Goal: Information Seeking & Learning: Learn about a topic

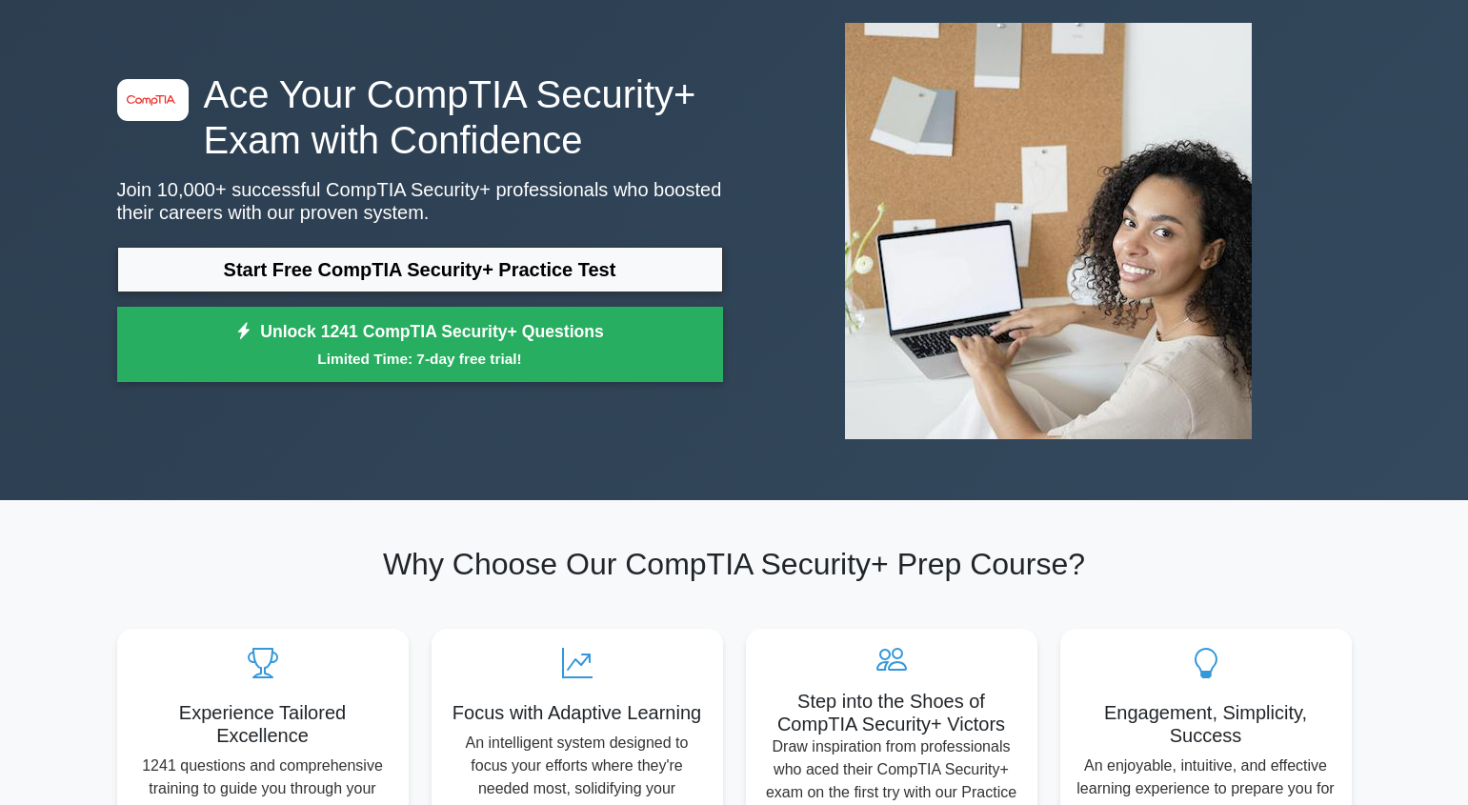
scroll to position [100, 0]
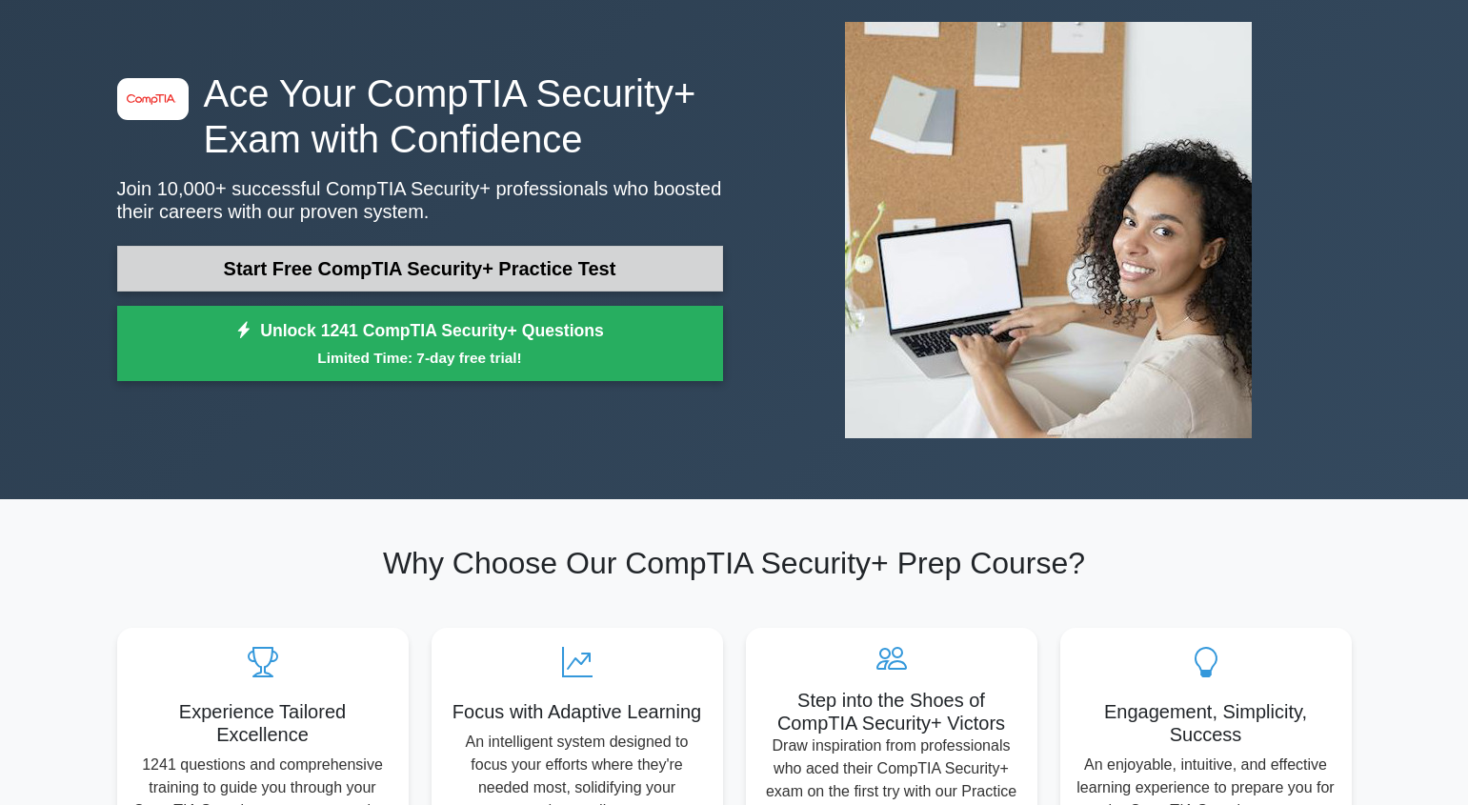
click at [409, 265] on link "Start Free CompTIA Security+ Practice Test" at bounding box center [420, 269] width 606 height 46
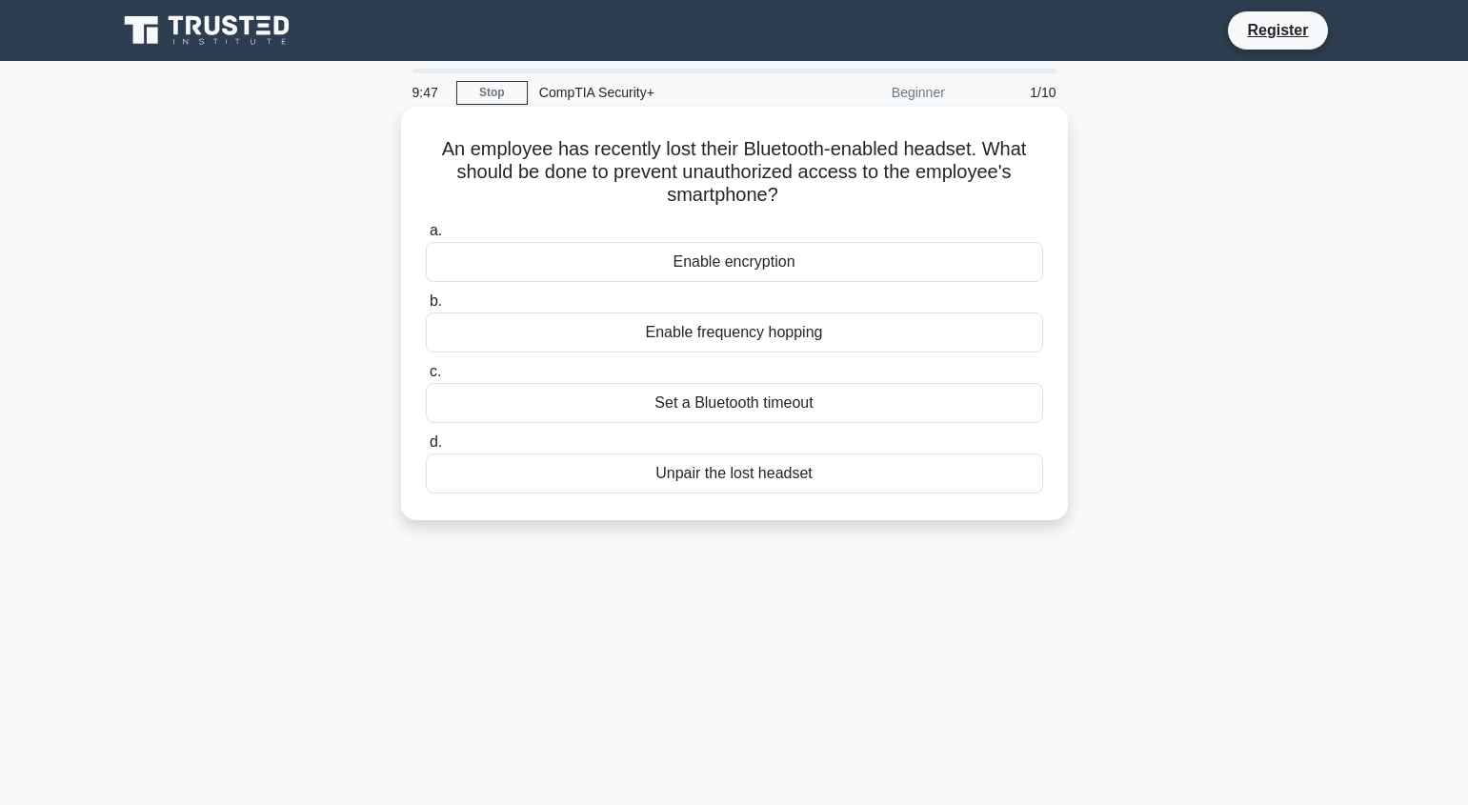
click at [652, 403] on div "Set a Bluetooth timeout" at bounding box center [734, 403] width 617 height 40
click at [426, 378] on input "c. Set a Bluetooth timeout" at bounding box center [426, 372] width 0 height 12
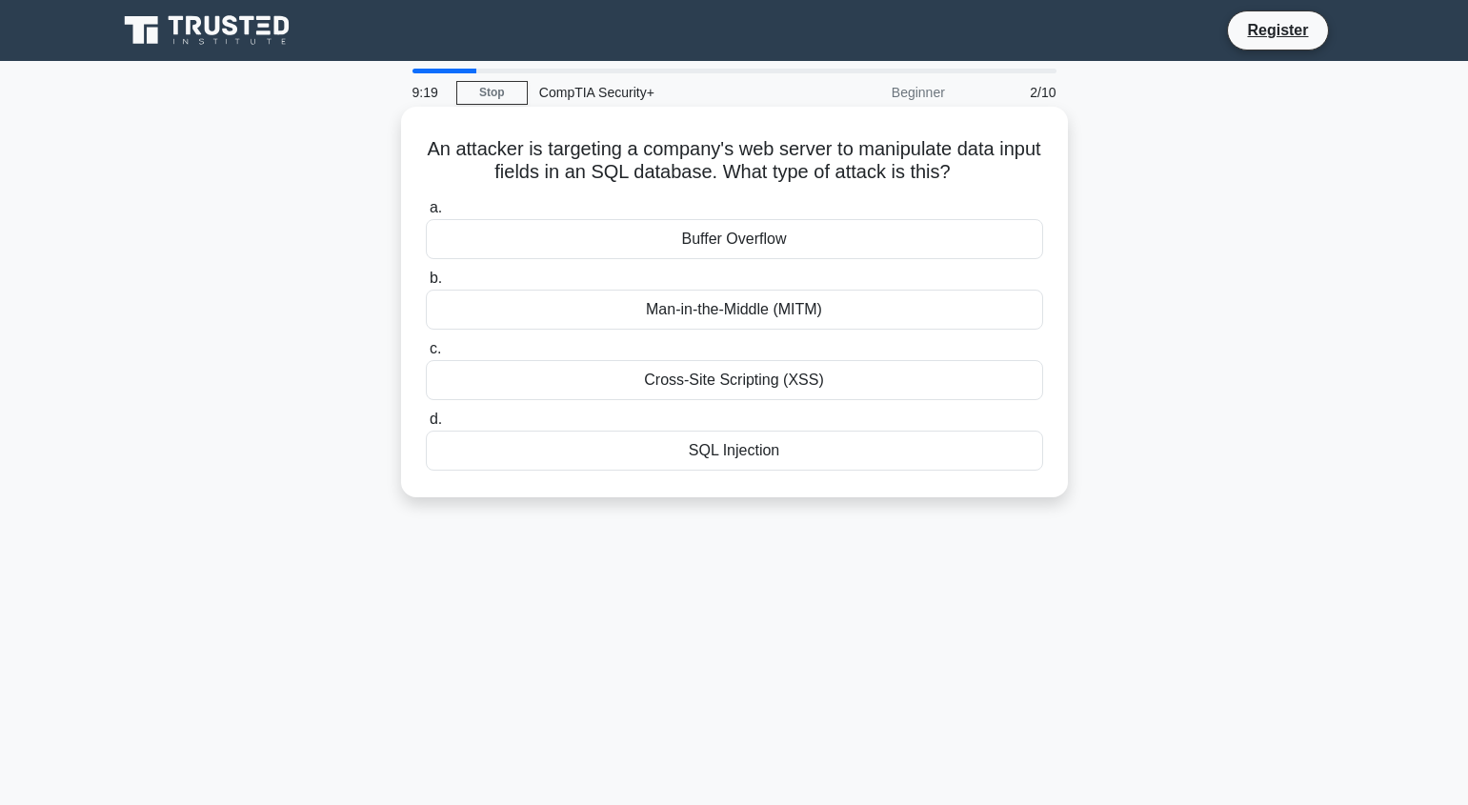
click at [725, 449] on div "SQL Injection" at bounding box center [734, 451] width 617 height 40
click at [426, 426] on input "d. SQL Injection" at bounding box center [426, 419] width 0 height 12
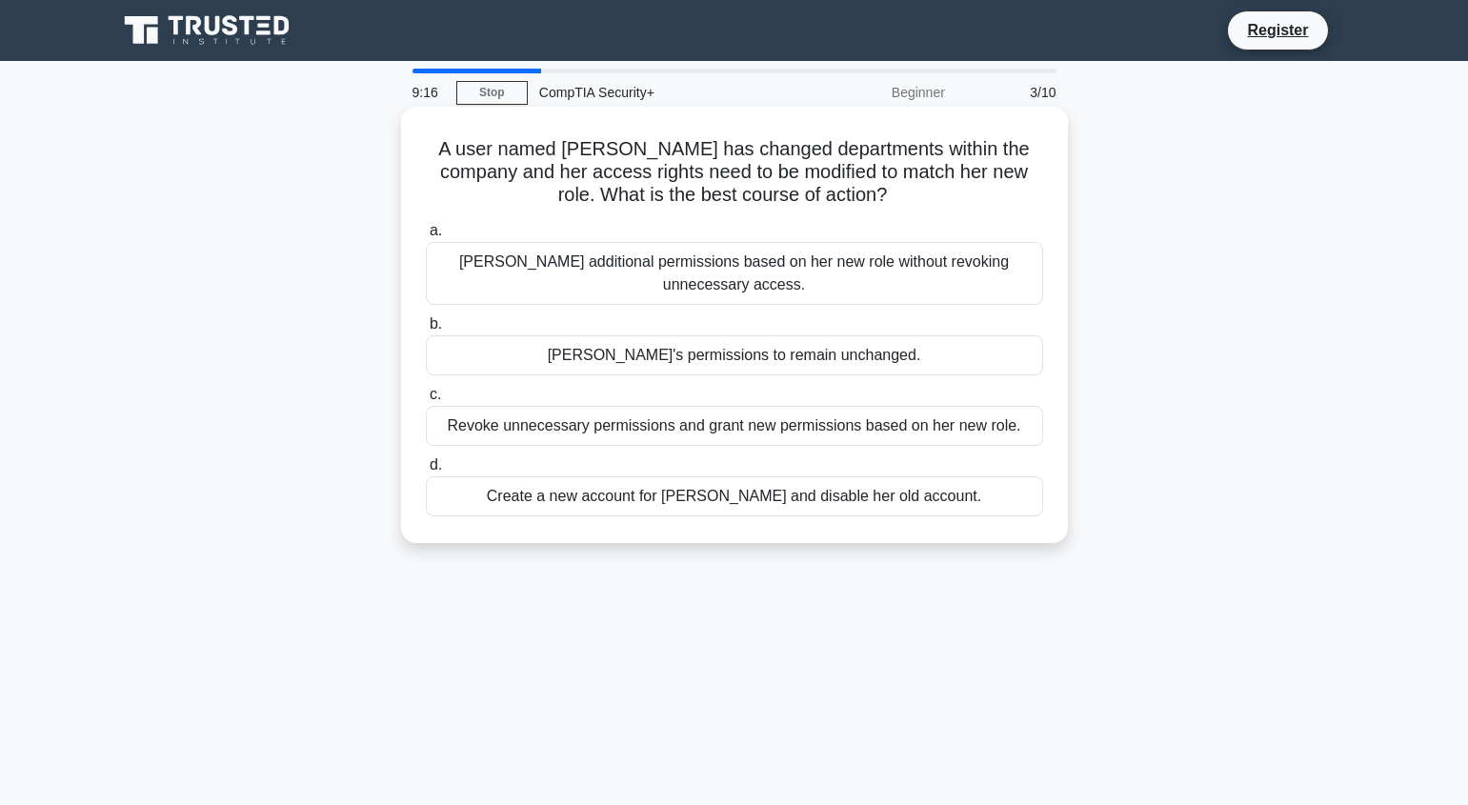
click at [761, 291] on div "Grant Anna additional permissions based on her new role without revoking unnece…" at bounding box center [734, 273] width 617 height 63
click at [426, 237] on input "a. Grant Anna additional permissions based on her new role without revoking unn…" at bounding box center [426, 231] width 0 height 12
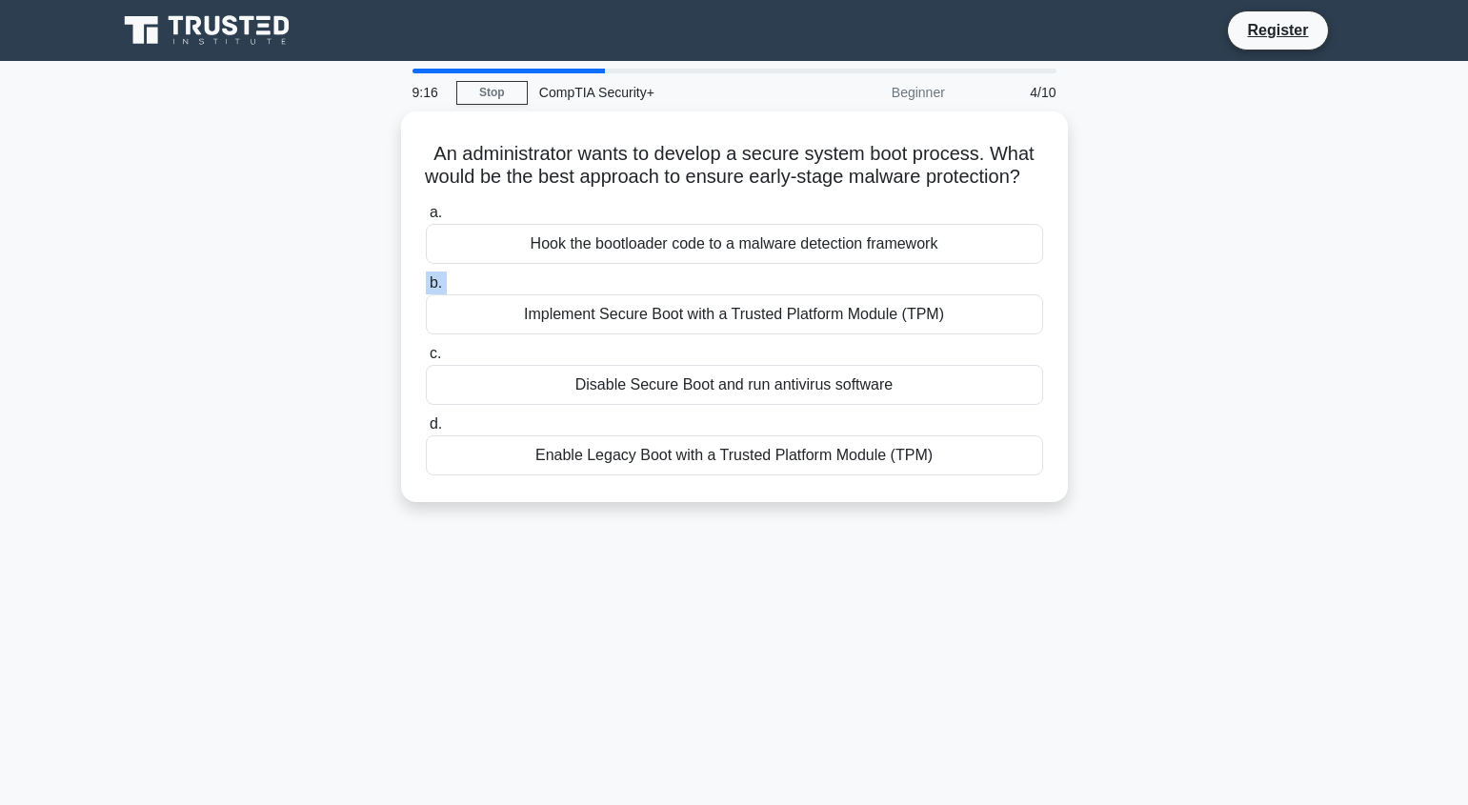
click at [761, 291] on label "b. Implement Secure Boot with a Trusted Platform Module (TPM)" at bounding box center [734, 302] width 617 height 63
click at [426, 290] on input "b. Implement Secure Boot with a Trusted Platform Module (TPM)" at bounding box center [426, 283] width 0 height 12
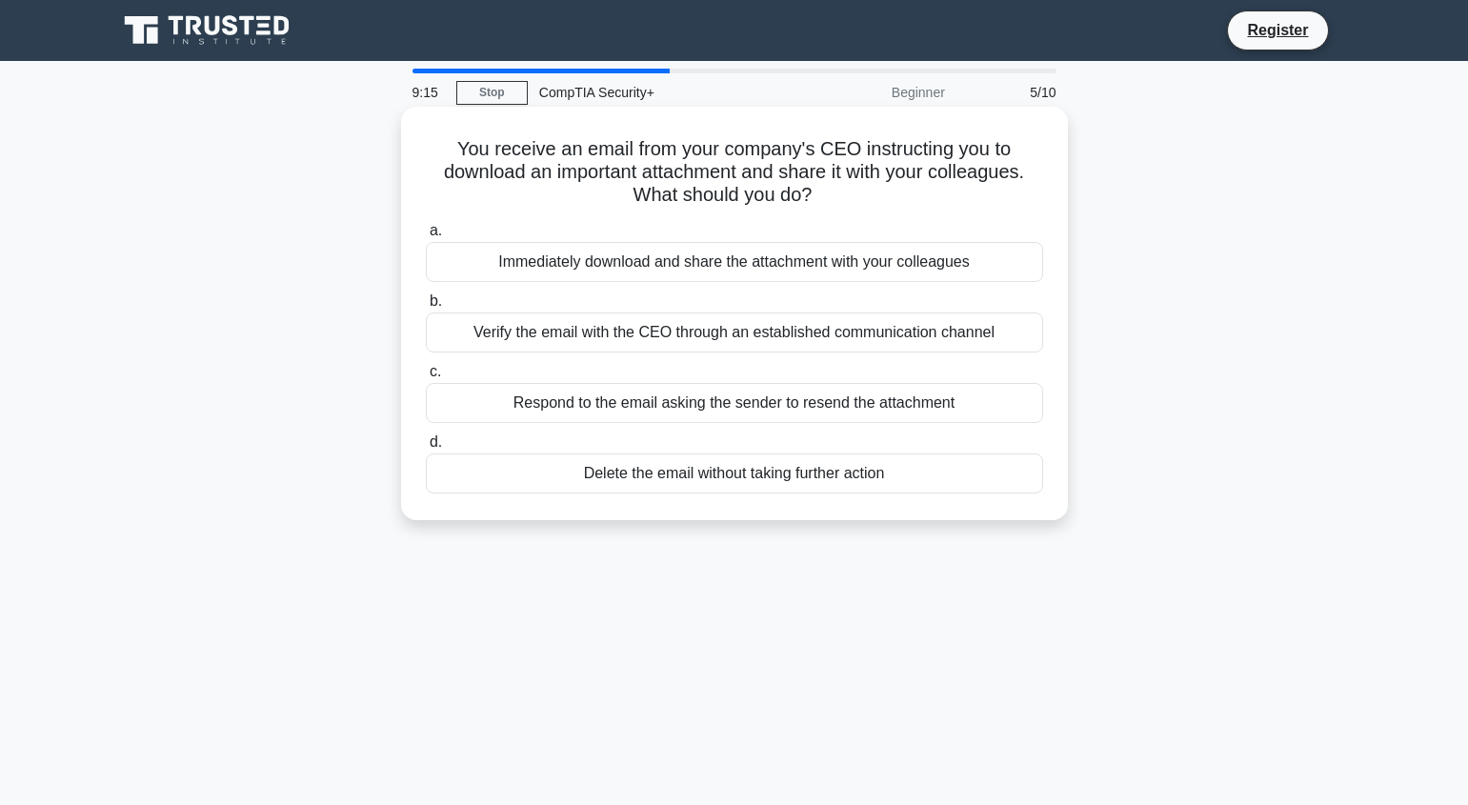
click at [762, 264] on div "Immediately download and share the attachment with your colleagues" at bounding box center [734, 262] width 617 height 40
click at [426, 237] on input "a. Immediately download and share the attachment with your colleagues" at bounding box center [426, 231] width 0 height 12
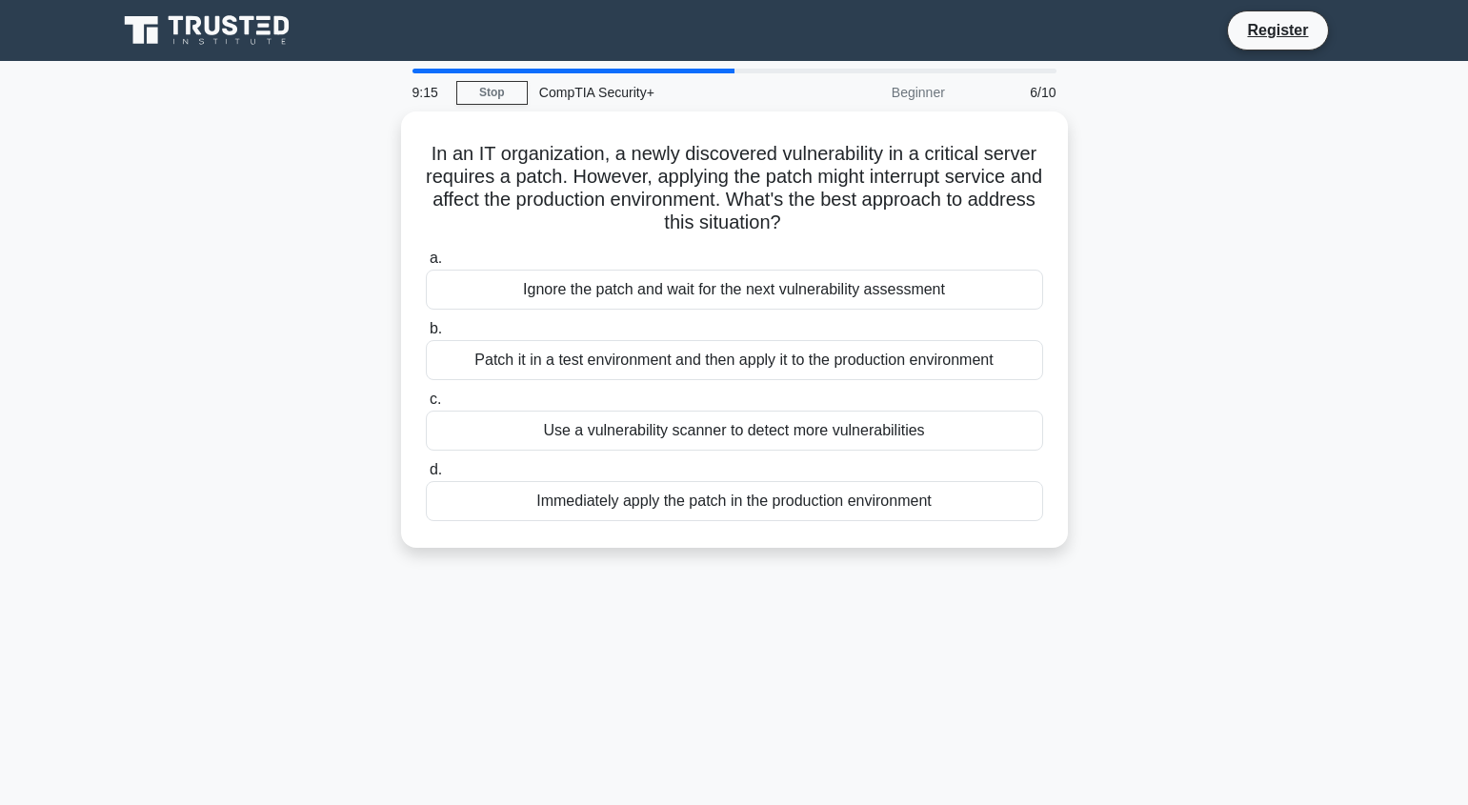
click at [762, 264] on label "a. Ignore the patch and wait for the next vulnerability assessment" at bounding box center [734, 278] width 617 height 63
click at [426, 264] on input "a. Ignore the patch and wait for the next vulnerability assessment" at bounding box center [426, 258] width 0 height 12
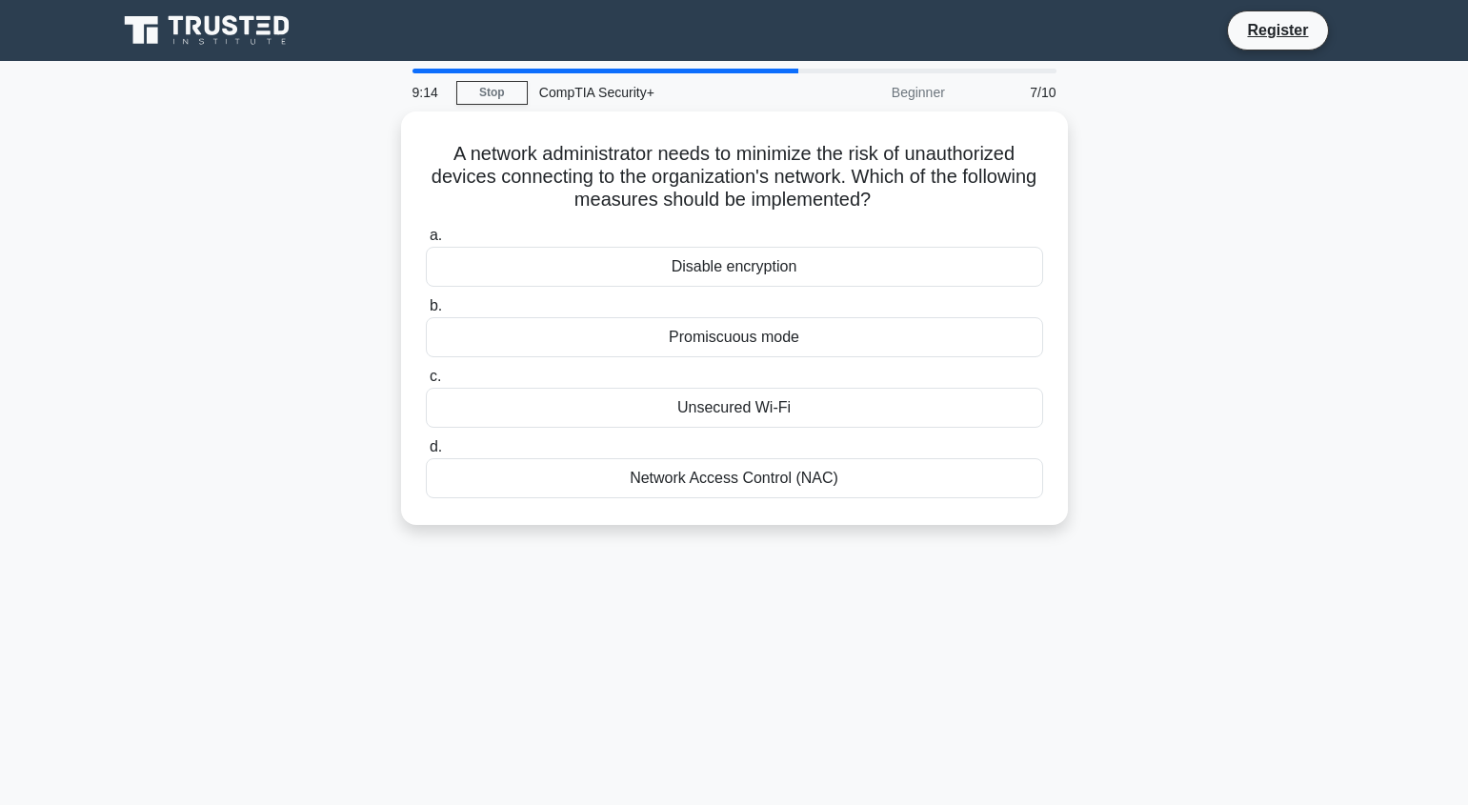
click at [762, 264] on div "Disable encryption" at bounding box center [734, 267] width 617 height 40
click at [426, 242] on input "a. Disable encryption" at bounding box center [426, 236] width 0 height 12
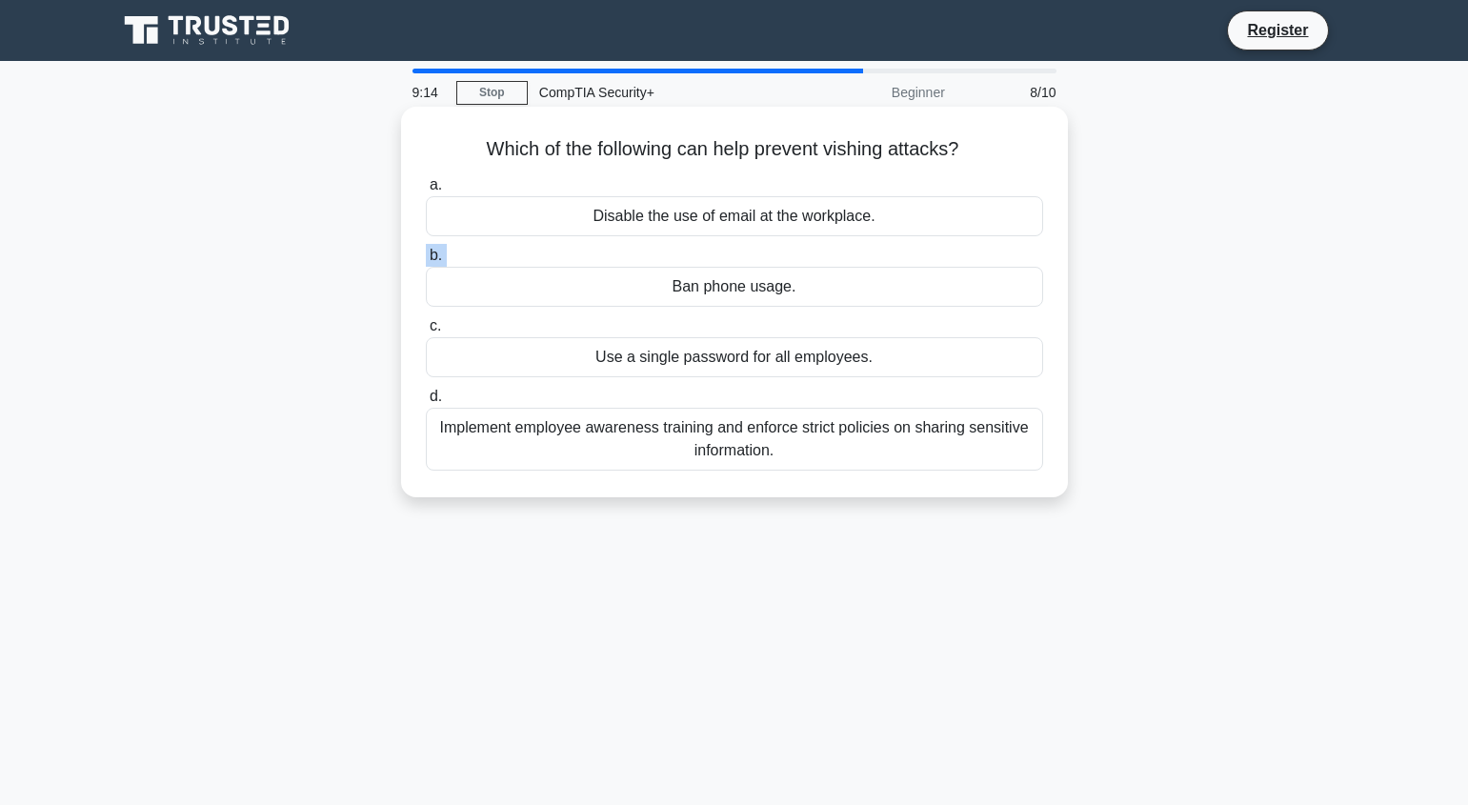
click at [762, 264] on label "b. Ban phone usage." at bounding box center [734, 275] width 617 height 63
click at [426, 262] on input "b. Ban phone usage." at bounding box center [426, 256] width 0 height 12
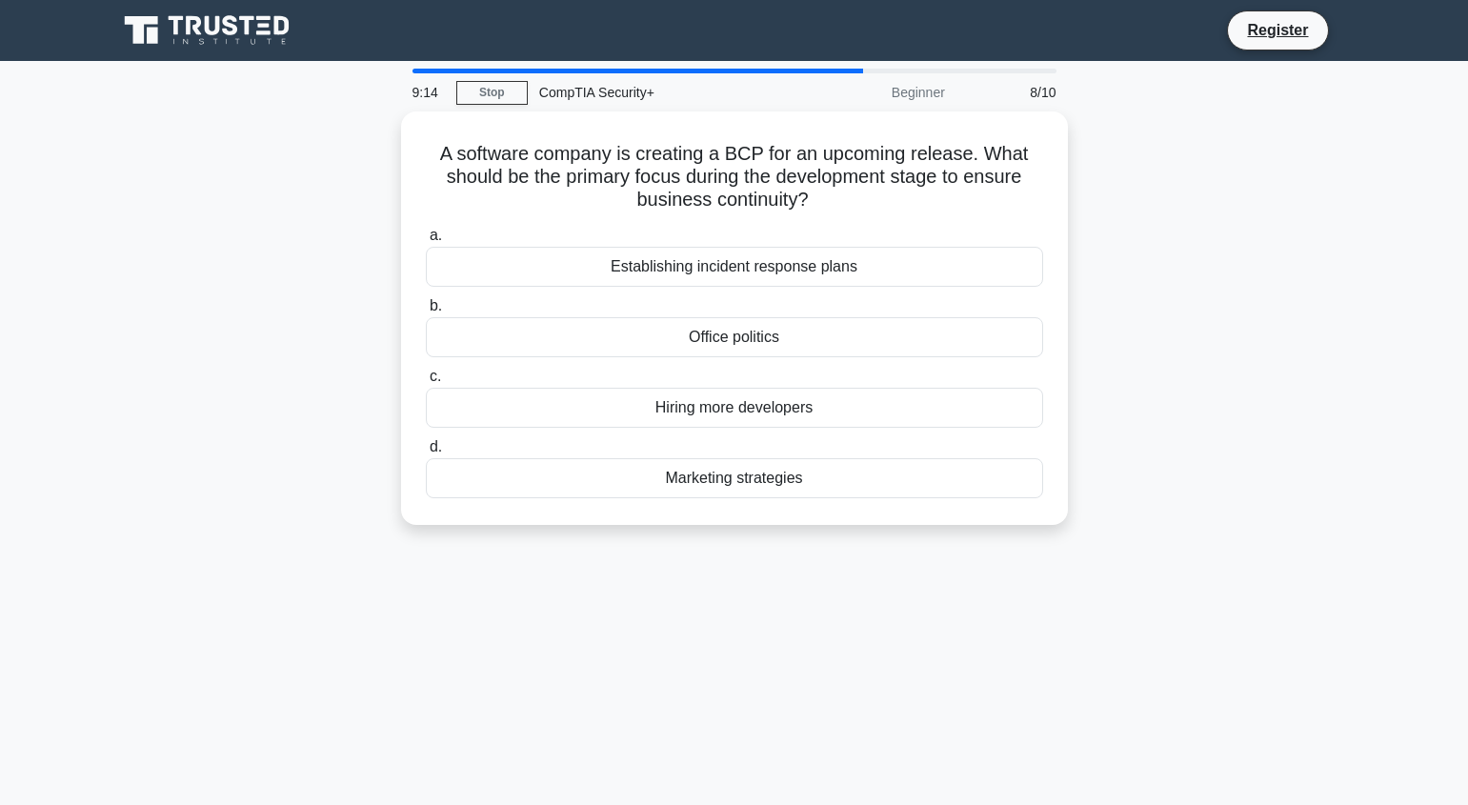
click at [762, 264] on div "Establishing incident response plans" at bounding box center [734, 267] width 617 height 40
click at [426, 242] on input "a. Establishing incident response plans" at bounding box center [426, 236] width 0 height 12
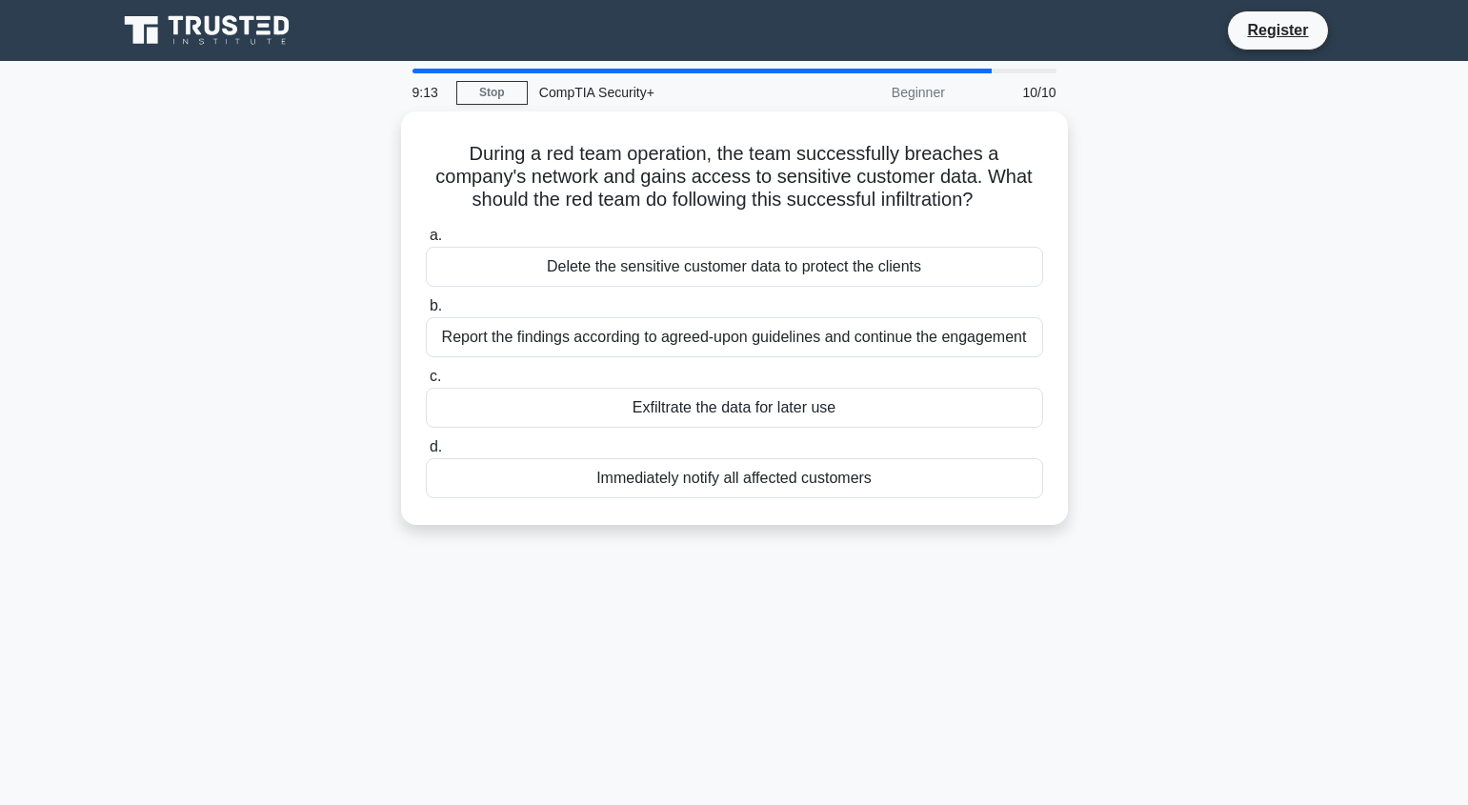
click at [762, 264] on div "Delete the sensitive customer data to protect the clients" at bounding box center [734, 267] width 617 height 40
click at [426, 242] on input "a. Delete the sensitive customer data to protect the clients" at bounding box center [426, 236] width 0 height 12
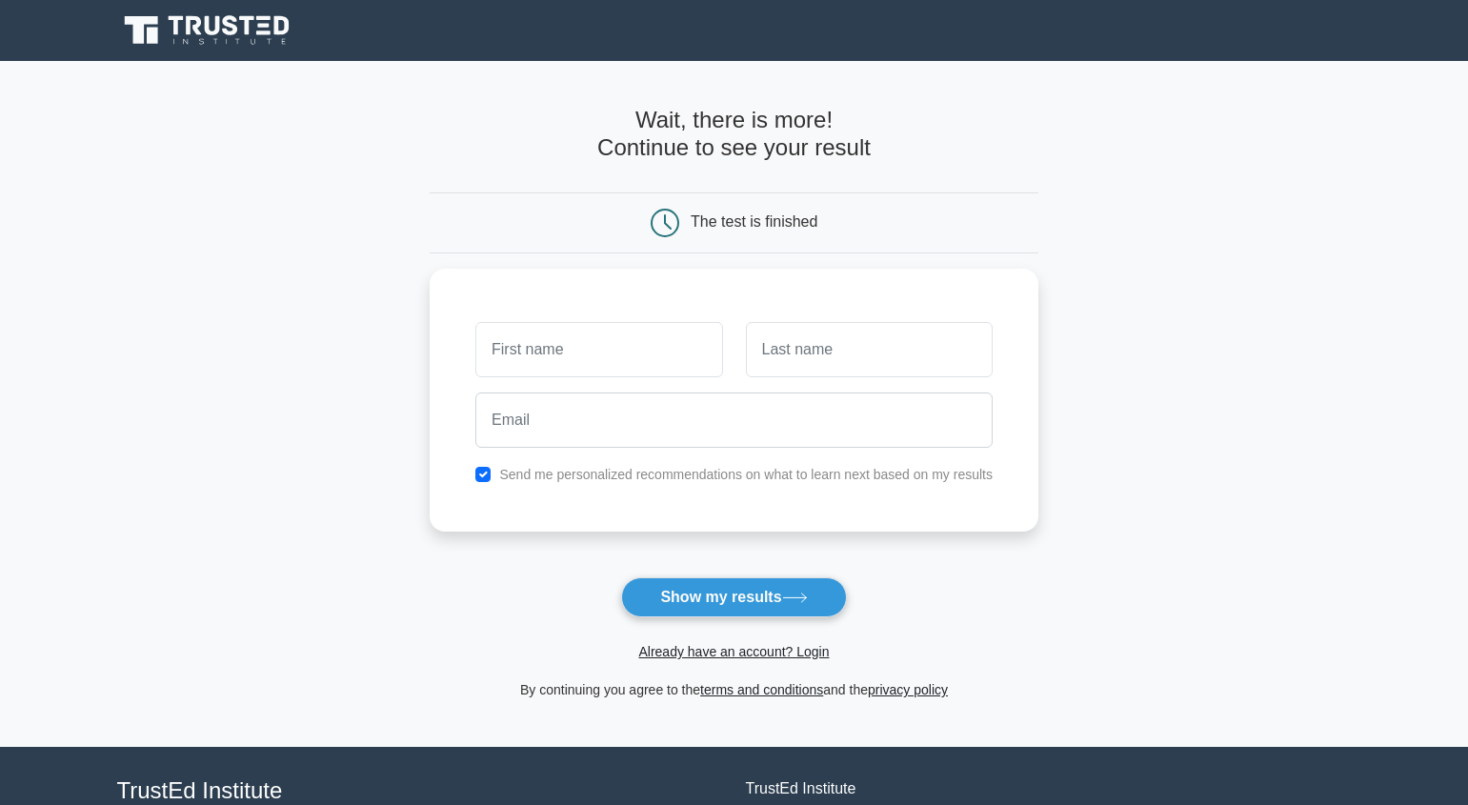
drag, startPoint x: 0, startPoint y: 0, endPoint x: 762, endPoint y: 264, distance: 806.4
click at [762, 264] on form "Wait, there is more! Continue to see your result The test is finished and the" at bounding box center [734, 404] width 609 height 594
click at [634, 237] on div "The test is finished" at bounding box center [734, 223] width 406 height 29
